Goal: Transaction & Acquisition: Purchase product/service

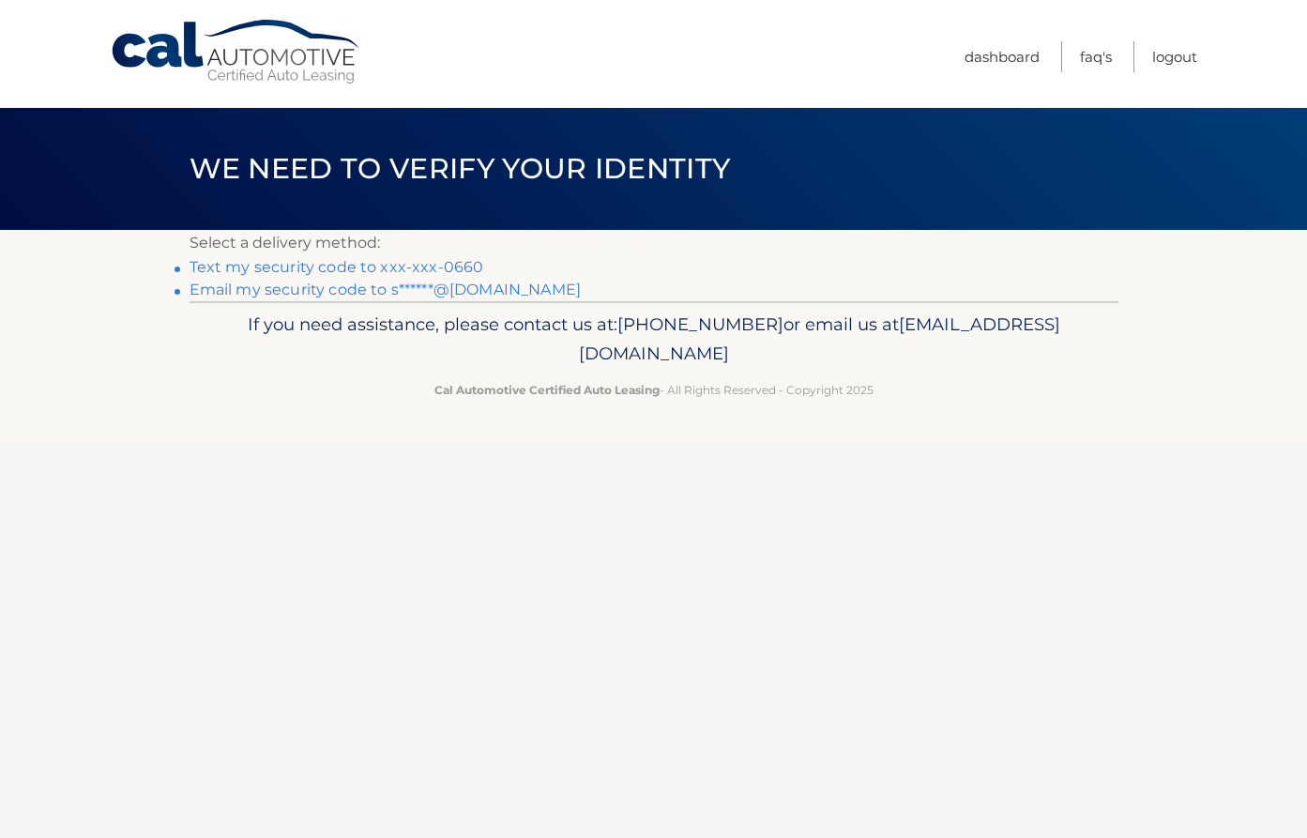
click at [374, 265] on link "Text my security code to xxx-xxx-0660" at bounding box center [337, 267] width 295 height 18
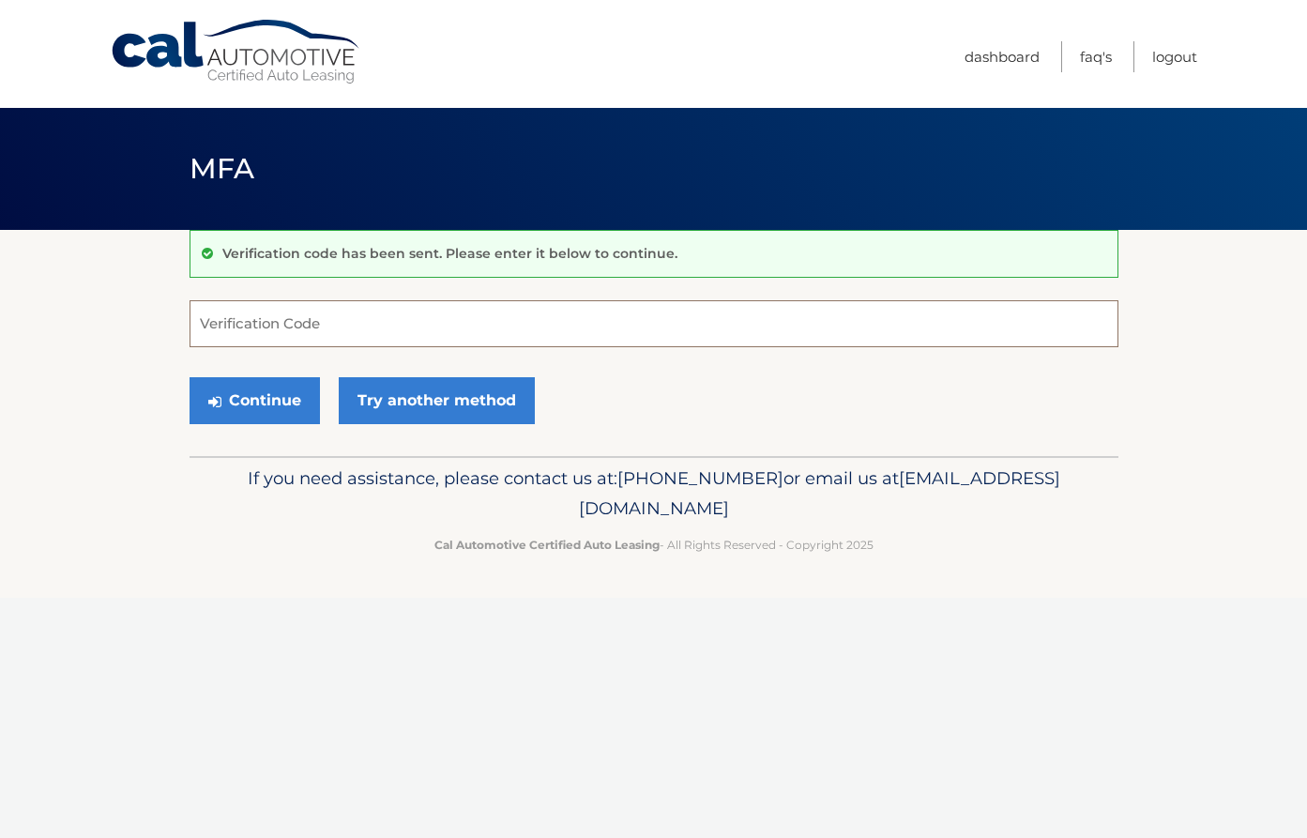
click at [355, 322] on input "Verification Code" at bounding box center [654, 323] width 929 height 47
type input "562038"
click at [252, 397] on button "Continue" at bounding box center [255, 400] width 130 height 47
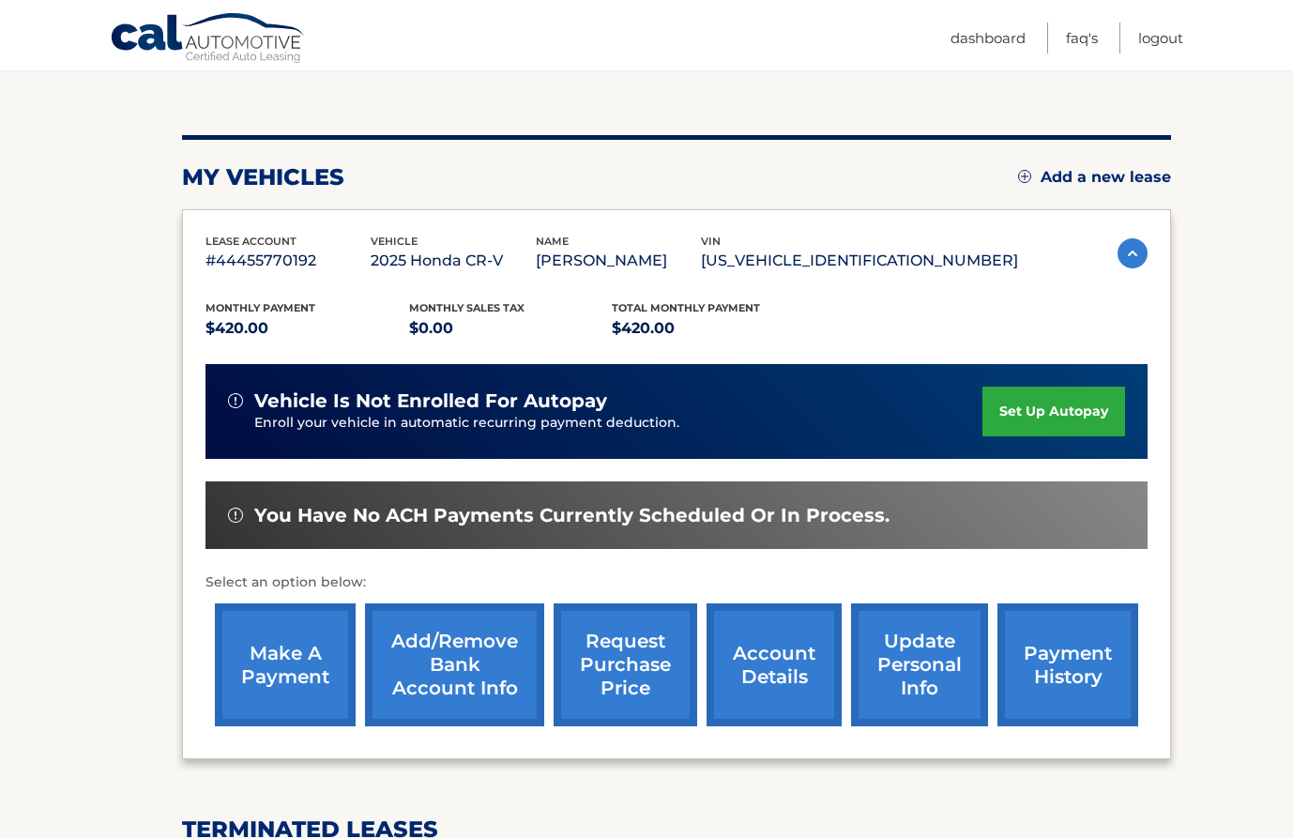
scroll to position [188, 0]
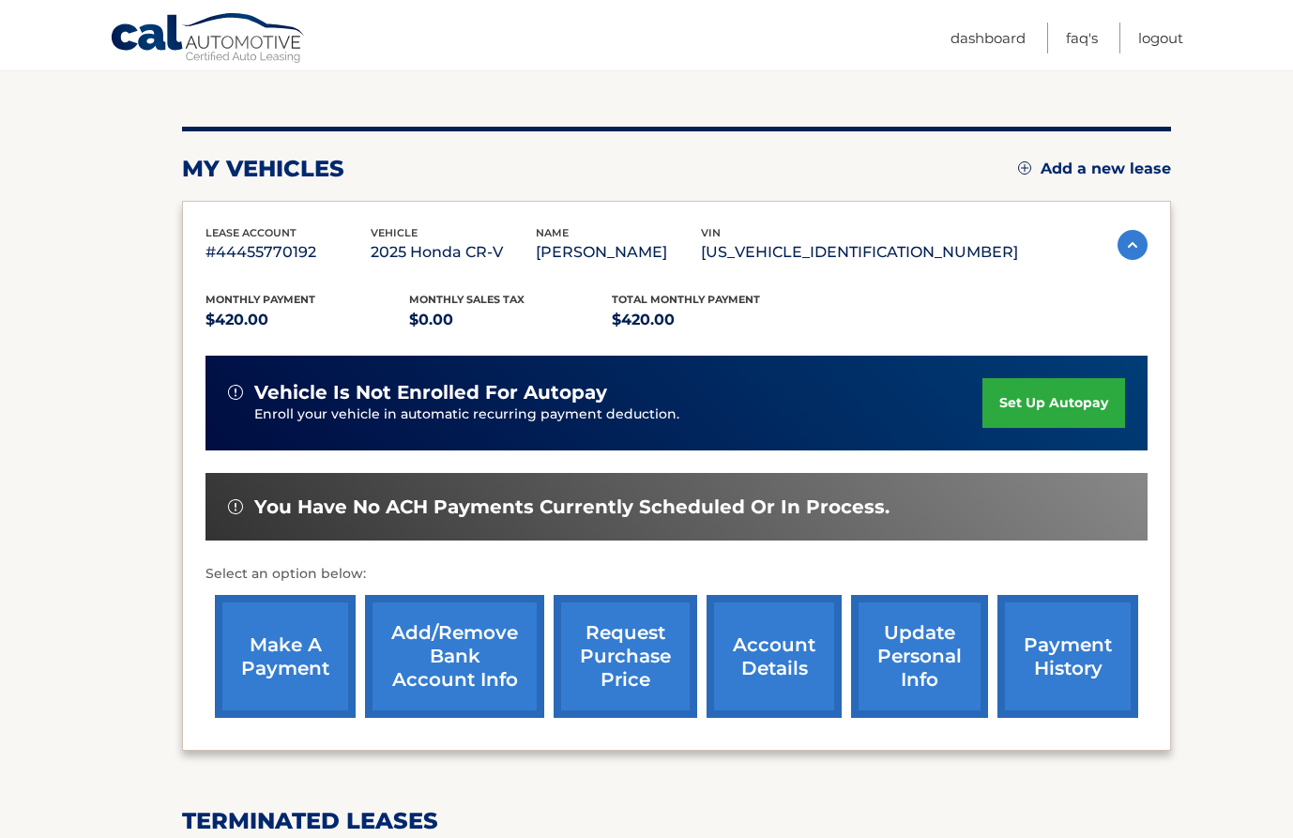
click at [286, 666] on link "make a payment" at bounding box center [285, 656] width 141 height 123
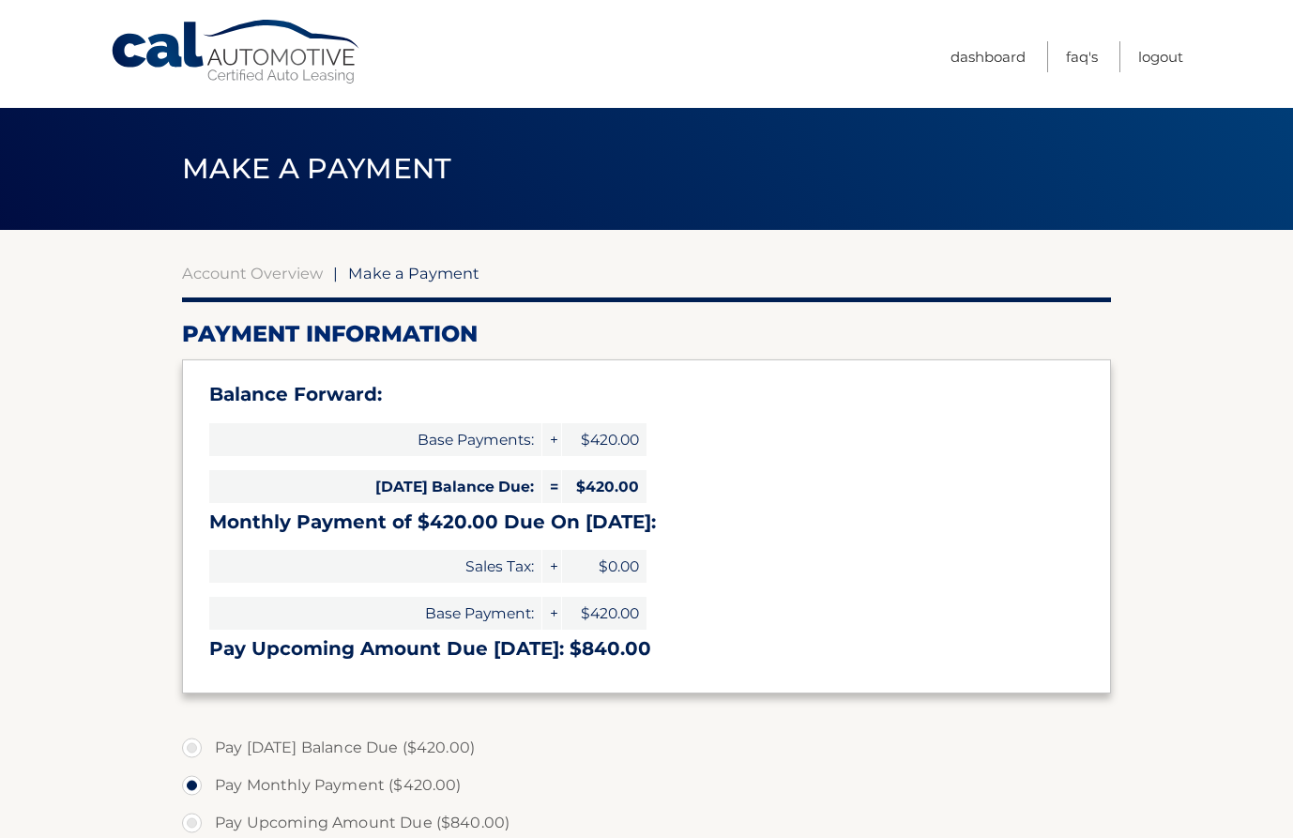
select select "Y2I4ZGEyN2EtNGY5ZS00MGIyLTg2MWYtMDU0ZGU4NTI3ZTY1"
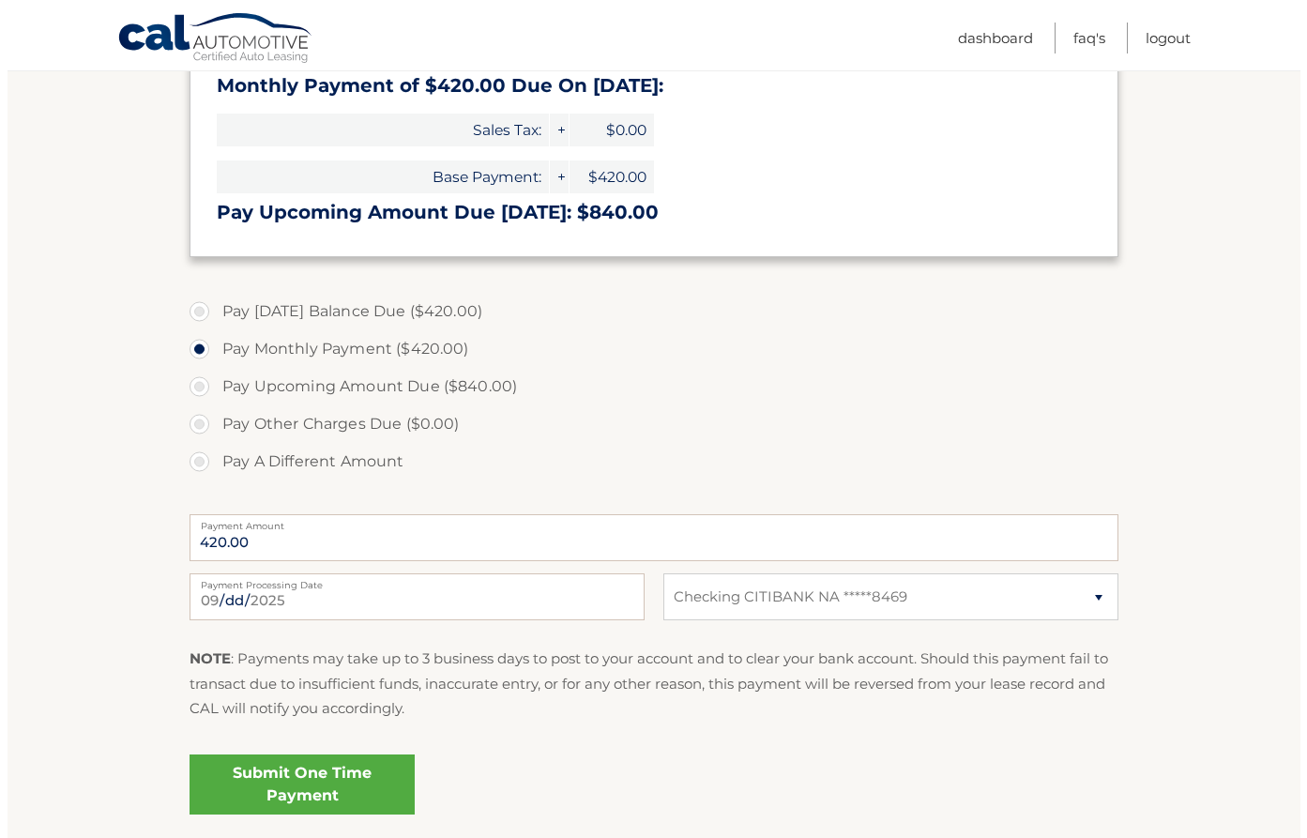
scroll to position [469, 0]
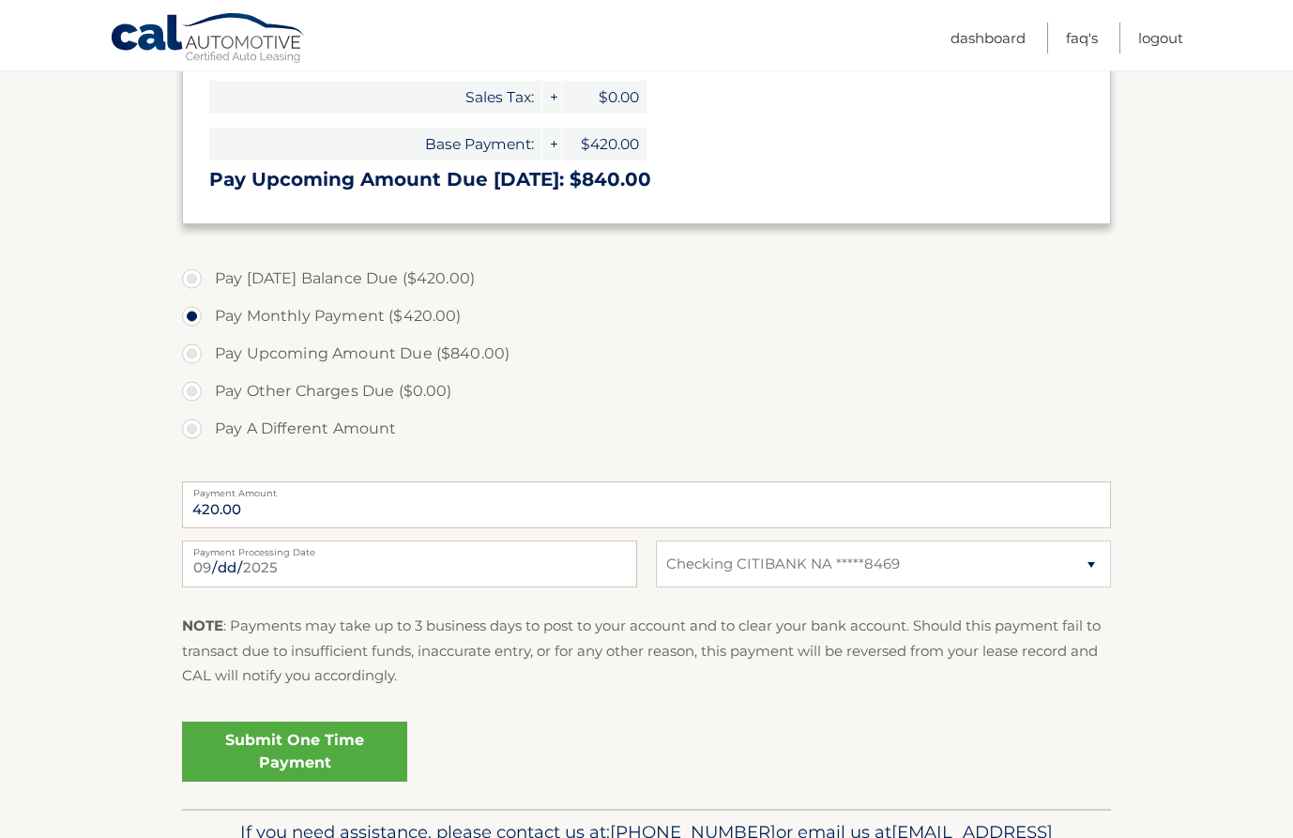
click at [306, 749] on link "Submit One Time Payment" at bounding box center [294, 752] width 225 height 60
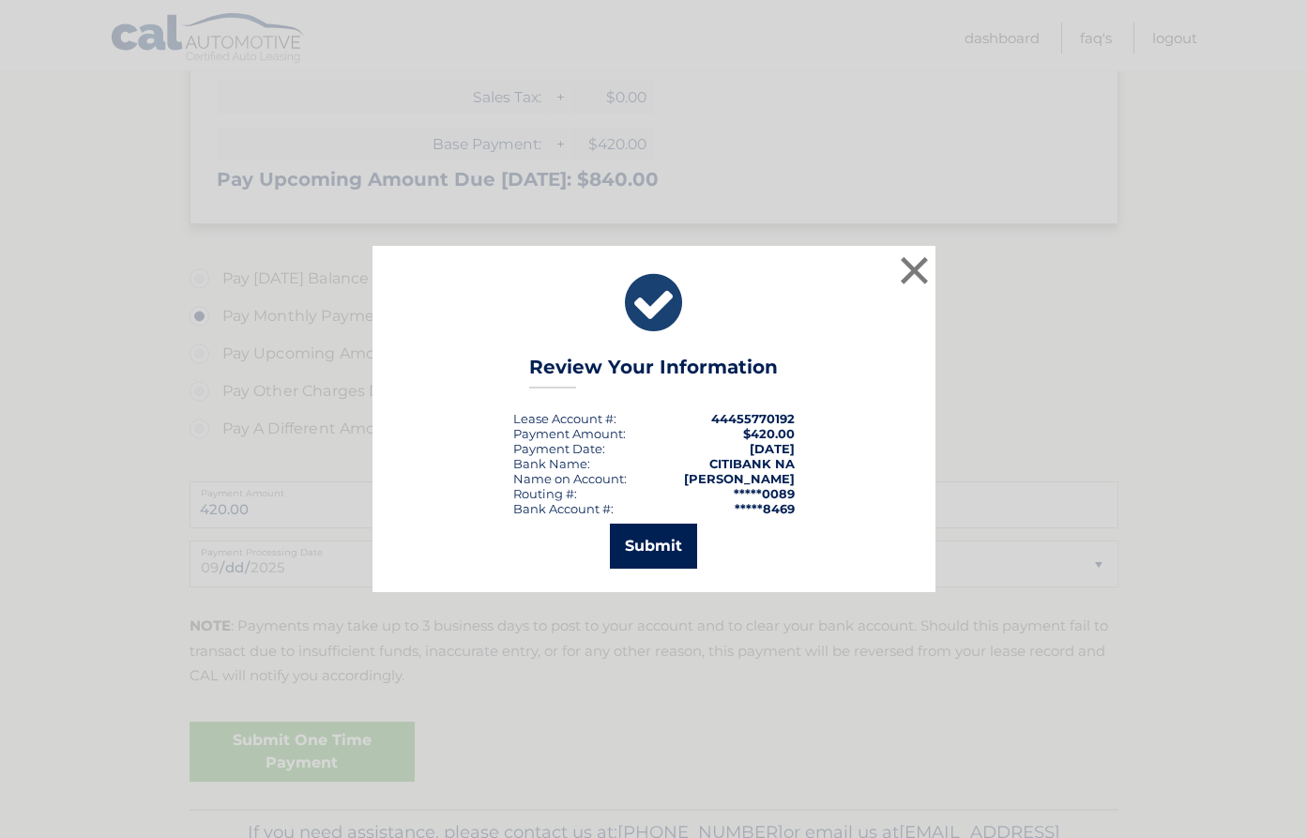
click at [665, 534] on button "Submit" at bounding box center [653, 546] width 87 height 45
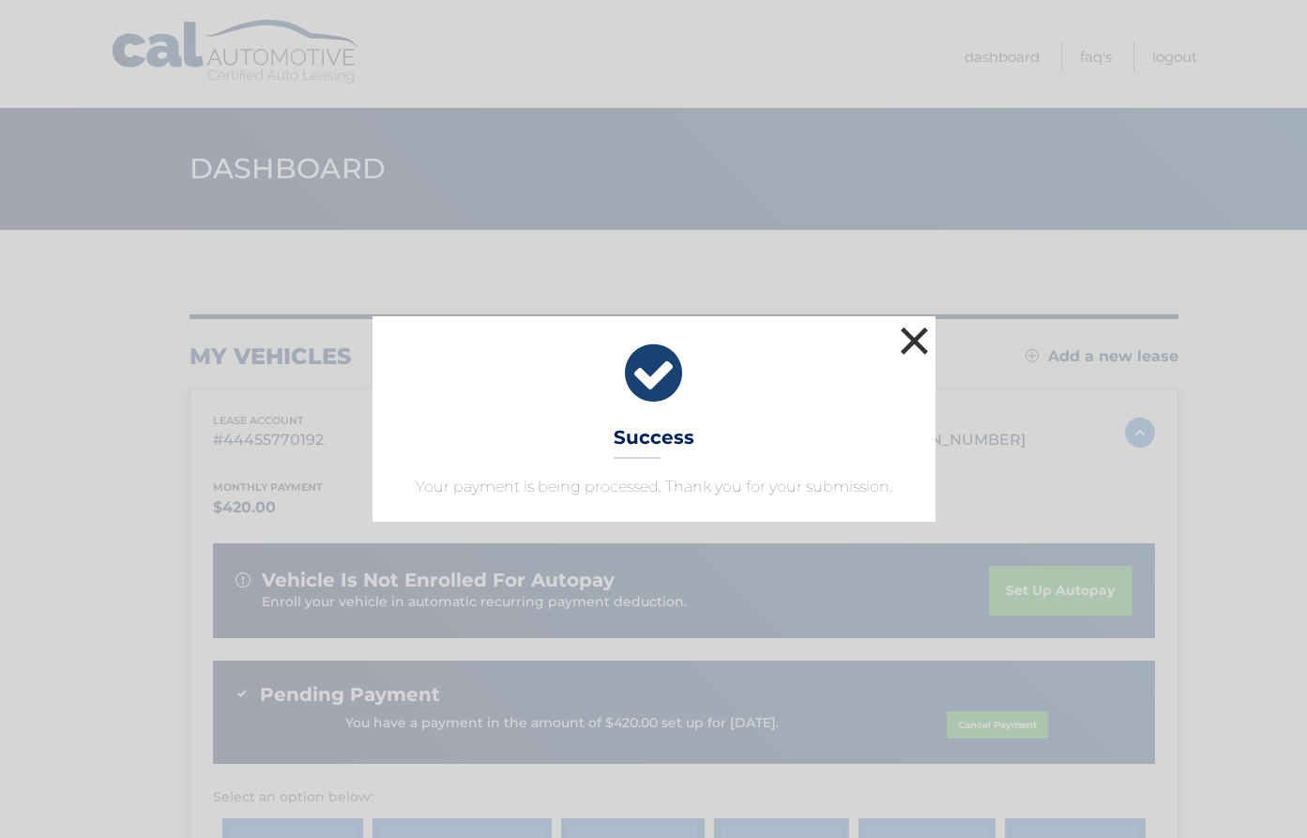
click at [911, 340] on button "×" at bounding box center [915, 341] width 38 height 38
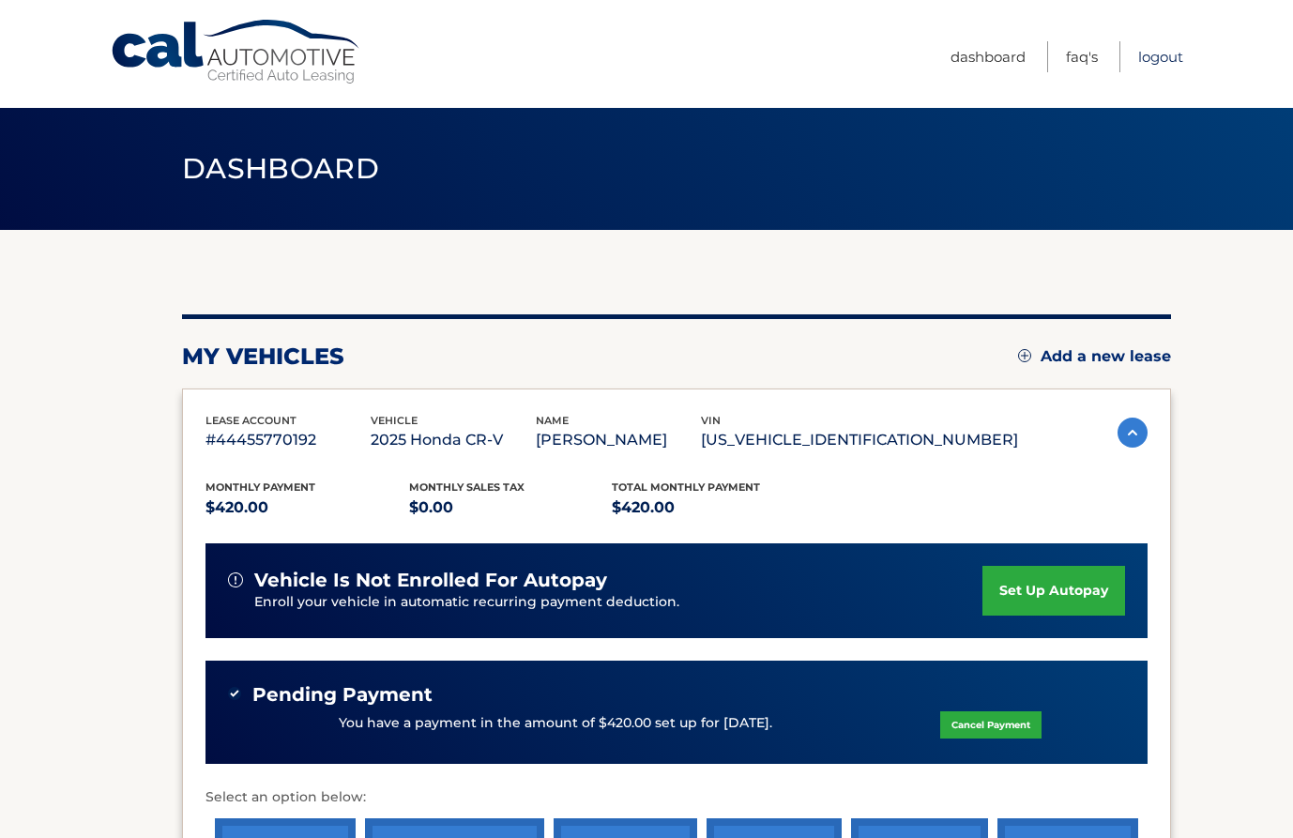
click at [1170, 56] on link "Logout" at bounding box center [1160, 56] width 45 height 31
